Goal: Transaction & Acquisition: Book appointment/travel/reservation

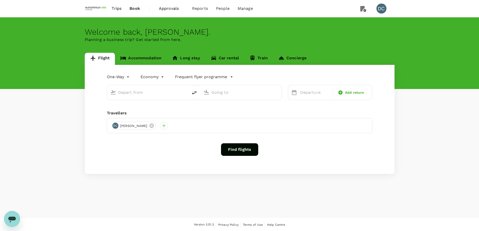
type input "roundtrip"
type input "Beijing Capital Intl ([GEOGRAPHIC_DATA])"
type input "Singapore Changi (SIN)"
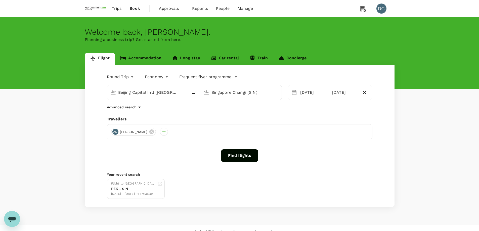
click at [132, 76] on body "Trips Book Approvals 0 Reports People Manage DC Welcome back , [PERSON_NAME] . …" at bounding box center [239, 119] width 479 height 239
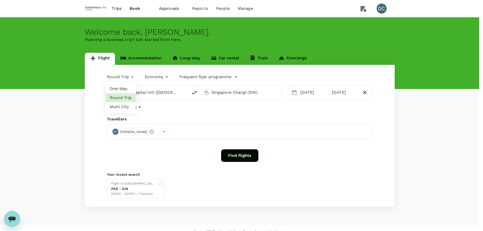
click at [122, 105] on li "Multi City" at bounding box center [121, 106] width 30 height 9
type input "multicity"
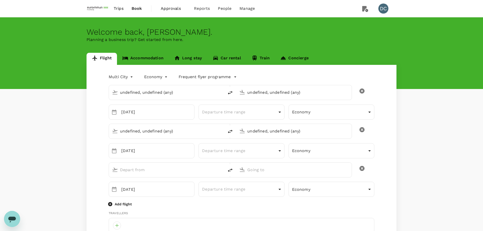
type input "undefined, undefined (any)"
type input "Beijing Capital Intl ([GEOGRAPHIC_DATA])"
type input "Singapore Changi (SIN)"
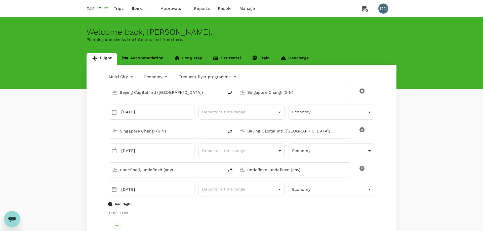
type input "Beijing Capital Intl ([GEOGRAPHIC_DATA])"
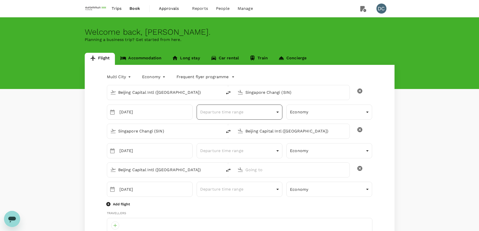
type input "[PERSON_NAME][EMAIL_ADDRESS][DOMAIN_NAME]"
type input "65"
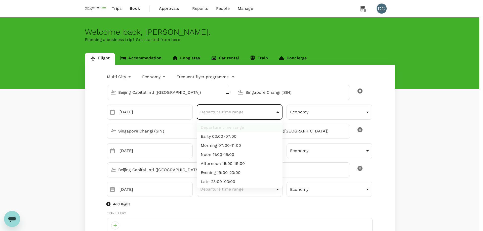
click at [242, 156] on li "Noon 11:00-15:00" at bounding box center [240, 154] width 86 height 9
type input "noon"
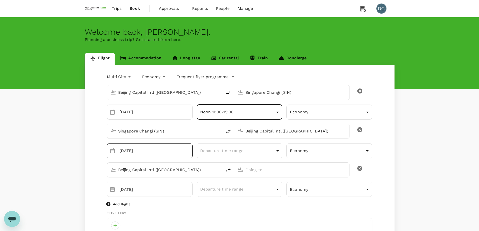
click at [181, 153] on input "[DATE]" at bounding box center [156, 150] width 73 height 15
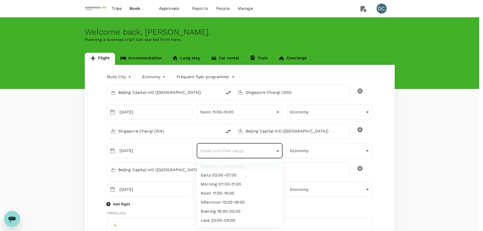
click at [268, 132] on div at bounding box center [241, 115] width 483 height 231
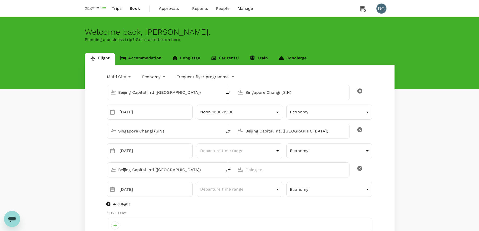
click at [336, 133] on input "Beijing Capital Intl ([GEOGRAPHIC_DATA])" at bounding box center [293, 131] width 94 height 8
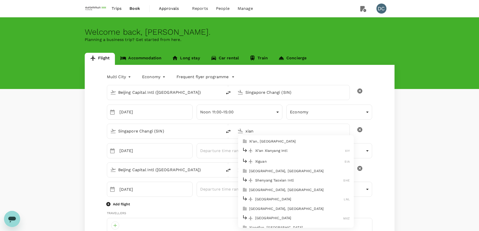
click at [312, 146] on li "Xi'an Xianyang Intl XIY" at bounding box center [296, 150] width 116 height 11
type input "Xi'an Xianyang Intl (XIY)"
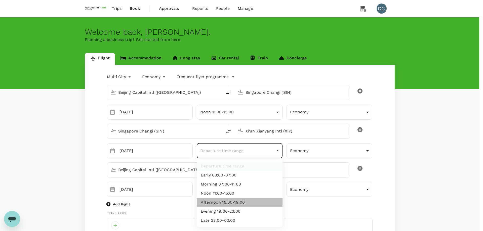
click at [236, 201] on li "Afternoon 15:00-19:00" at bounding box center [240, 202] width 86 height 9
type input "afternoon"
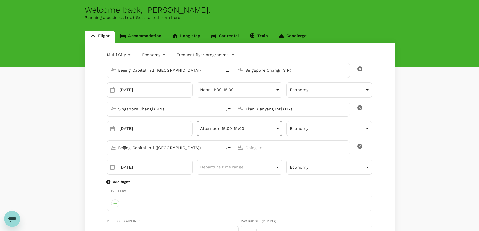
scroll to position [50, 0]
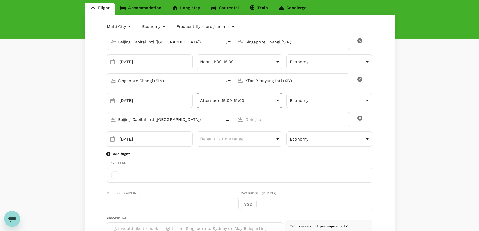
click at [360, 118] on icon "delete" at bounding box center [360, 118] width 6 height 6
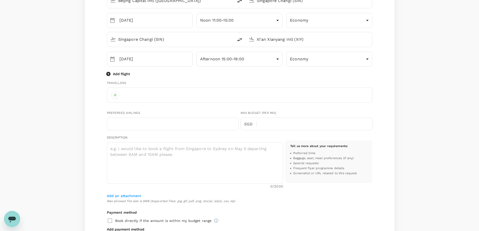
scroll to position [126, 0]
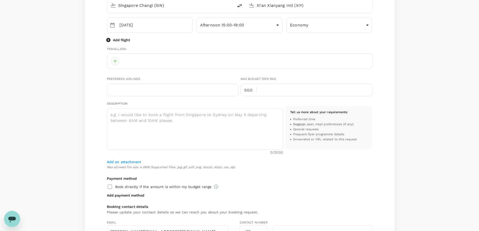
click at [113, 61] on div at bounding box center [115, 61] width 8 height 8
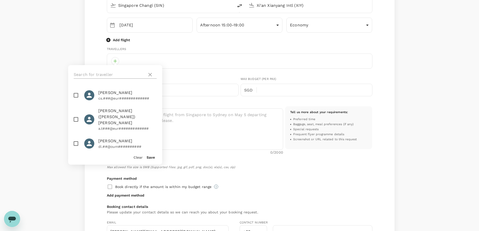
click at [124, 72] on input "text" at bounding box center [109, 75] width 71 height 8
type input "all"
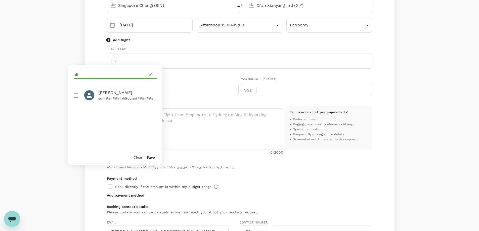
click at [124, 89] on li "[PERSON_NAME] gui#########@oum##########" at bounding box center [115, 95] width 94 height 18
checkbox input "true"
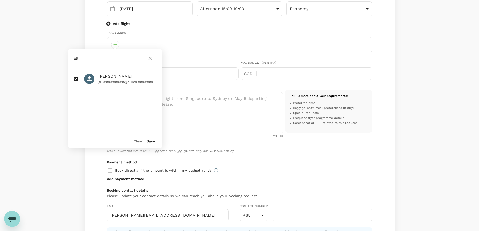
scroll to position [151, 0]
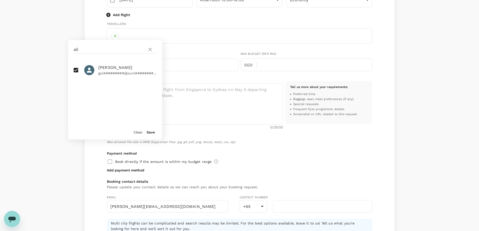
click at [147, 132] on button "Save" at bounding box center [151, 132] width 8 height 4
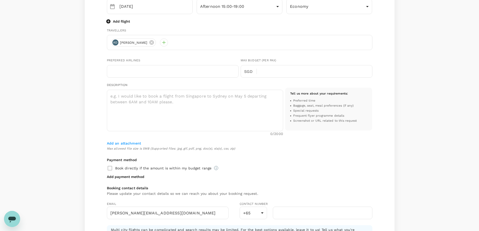
scroll to position [69, 0]
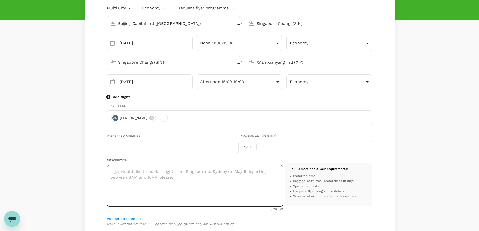
click at [126, 176] on textarea at bounding box center [195, 186] width 176 height 42
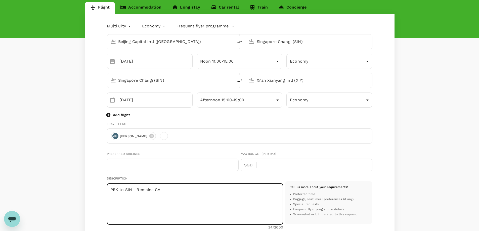
scroll to position [101, 0]
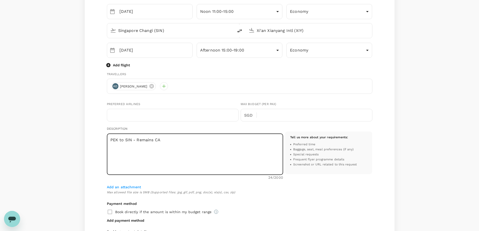
drag, startPoint x: 138, startPoint y: 142, endPoint x: 177, endPoint y: 139, distance: 39.1
click at [177, 139] on textarea "PEK to SIN - Remains CA" at bounding box center [195, 155] width 176 height 42
paste textarea "CA 969W [DATE] 6 PEKSIN 1535 2155"
paste textarea "Return fight on 30th/29th Sep to Xi’an. [DATE] – After 5 pm flight [DATE] – Ava…"
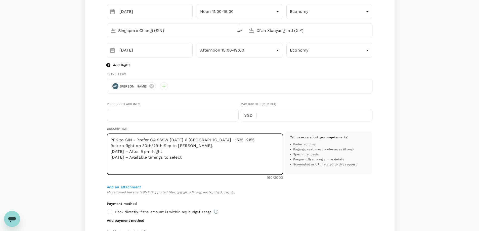
click at [232, 140] on textarea "PEK to SIN - Prefer CA 969W [DATE] 6 [GEOGRAPHIC_DATA] 1535 2155 Return fight o…" at bounding box center [195, 155] width 176 height 42
drag, startPoint x: 178, startPoint y: 146, endPoint x: 187, endPoint y: 146, distance: 9.1
click at [187, 146] on textarea "PEK to SIN - Prefer CA 969W [DATE] 6 [GEOGRAPHIC_DATA] 1535 2155 Return fight o…" at bounding box center [195, 155] width 176 height 42
click at [196, 162] on textarea "PEK to SIN - Prefer CA 969W [DATE] 6 [GEOGRAPHIC_DATA] 1535 2155 Return fight o…" at bounding box center [195, 155] width 176 height 42
type textarea "PEK to SIN - Prefer CA 969W [DATE] 6 [GEOGRAPHIC_DATA] 1535 2155 Return fight o…"
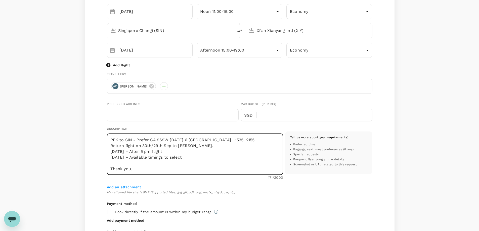
click at [277, 191] on span "Max allowed file size is 5MB (Supported files: jpg, gif, pdf, png, doc(x), xls(…" at bounding box center [240, 192] width 266 height 5
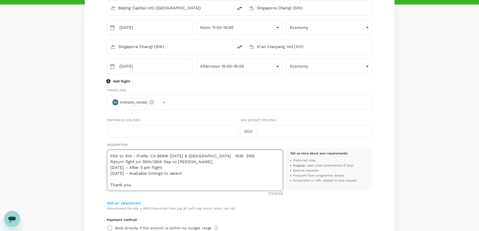
scroll to position [75, 0]
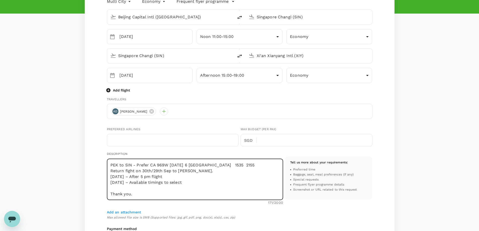
drag, startPoint x: 150, startPoint y: 165, endPoint x: 155, endPoint y: 165, distance: 4.8
click at [155, 165] on textarea "PEK to SIN - Prefer CA 969W [DATE] 6 [GEOGRAPHIC_DATA] 1535 2155 Return fight o…" at bounding box center [195, 180] width 176 height 42
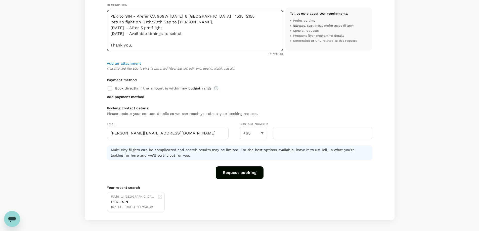
scroll to position [226, 0]
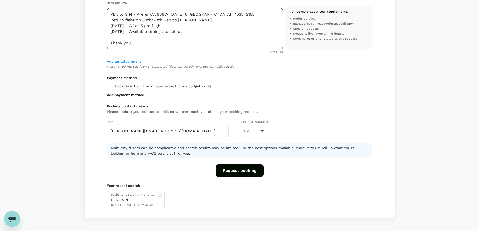
click at [232, 173] on button "Request booking" at bounding box center [240, 171] width 48 height 13
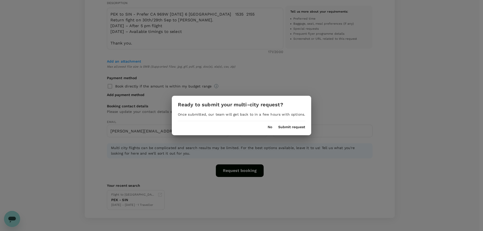
click at [283, 127] on button "Submit request" at bounding box center [291, 127] width 27 height 4
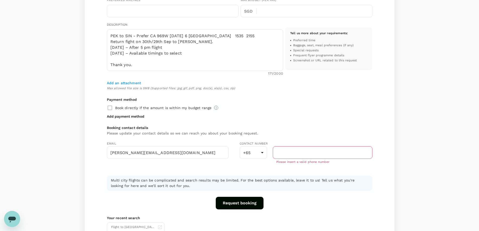
scroll to position [207, 0]
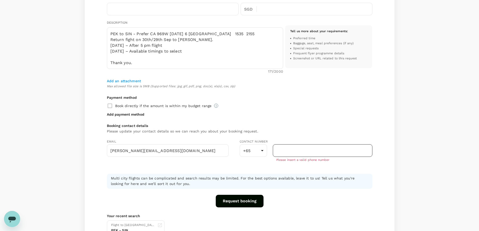
click at [327, 151] on input "number" at bounding box center [323, 150] width 100 height 13
type input "68050398"
click at [263, 166] on div "+65 65 ​ 68050398 ​ Please insert a valid phone number" at bounding box center [306, 155] width 133 height 23
click at [318, 149] on input "68050398" at bounding box center [323, 150] width 100 height 13
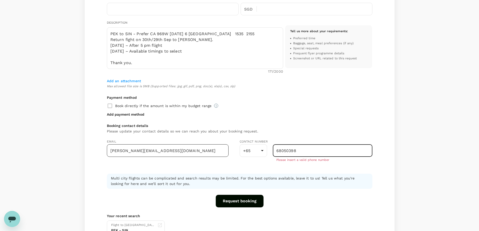
click at [192, 151] on input "[PERSON_NAME][EMAIL_ADDRESS][DOMAIN_NAME]" at bounding box center [168, 150] width 122 height 13
click at [277, 150] on input "68050398" at bounding box center [323, 150] width 100 height 13
click at [240, 201] on button "Request booking" at bounding box center [240, 201] width 48 height 13
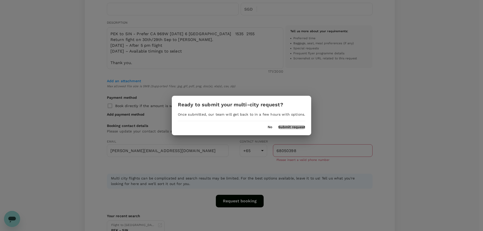
click at [288, 127] on button "Submit request" at bounding box center [291, 127] width 27 height 4
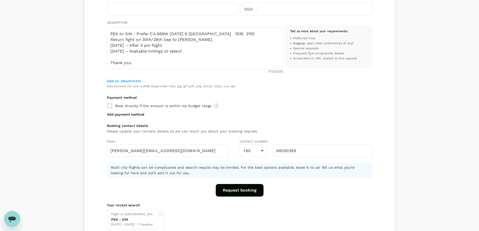
scroll to position [1, 0]
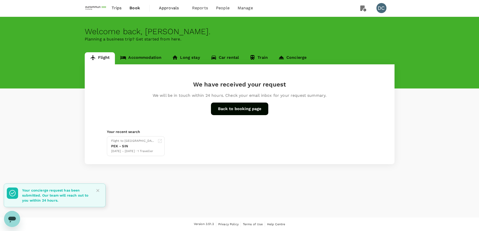
click at [243, 109] on button "Back to booking page" at bounding box center [239, 109] width 57 height 13
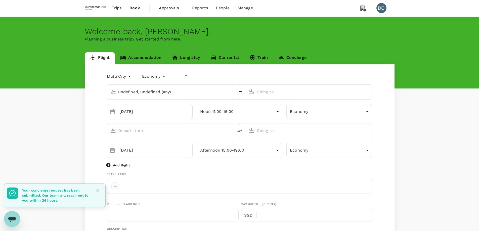
type input "undefined, undefined (any)"
type input "Beijing Capital Intl ([GEOGRAPHIC_DATA])"
type input "Singapore Changi (SIN)"
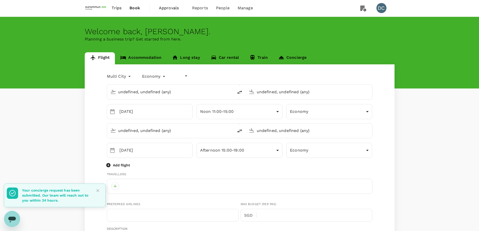
type input "Singapore Changi (SIN)"
type input "Xi'an Xianyang Intl (XIY)"
